Goal: Task Accomplishment & Management: Use online tool/utility

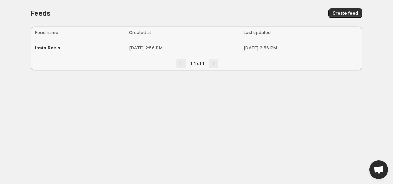
click at [129, 47] on p "[DATE] 2:56 PM" at bounding box center [184, 47] width 110 height 7
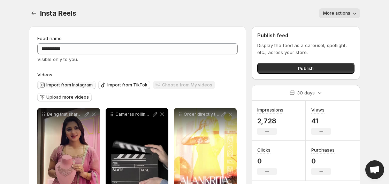
click at [75, 83] on span "Import from Instagram" at bounding box center [69, 85] width 46 height 6
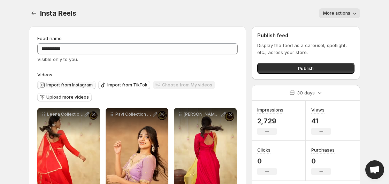
click at [80, 85] on span "Import from Instagram" at bounding box center [69, 85] width 46 height 6
click at [68, 84] on span "Import from Instagram" at bounding box center [69, 85] width 46 height 6
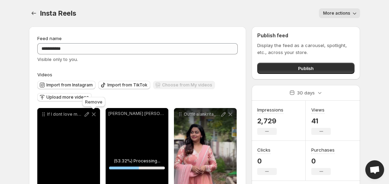
click at [93, 114] on icon at bounding box center [93, 114] width 7 height 7
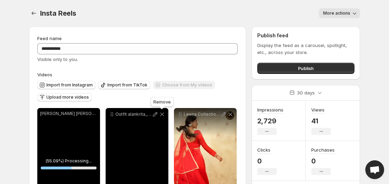
click at [162, 114] on icon at bounding box center [162, 115] width 4 height 4
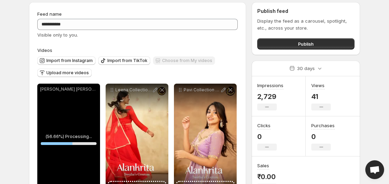
scroll to position [70, 0]
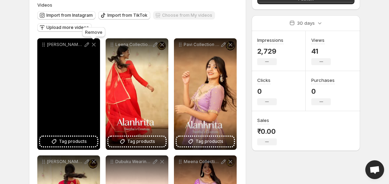
click at [93, 45] on icon at bounding box center [94, 45] width 4 height 4
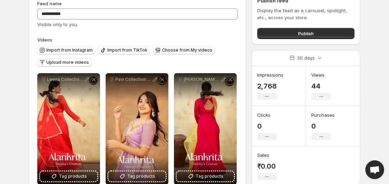
scroll to position [0, 0]
